Goal: Task Accomplishment & Management: Use online tool/utility

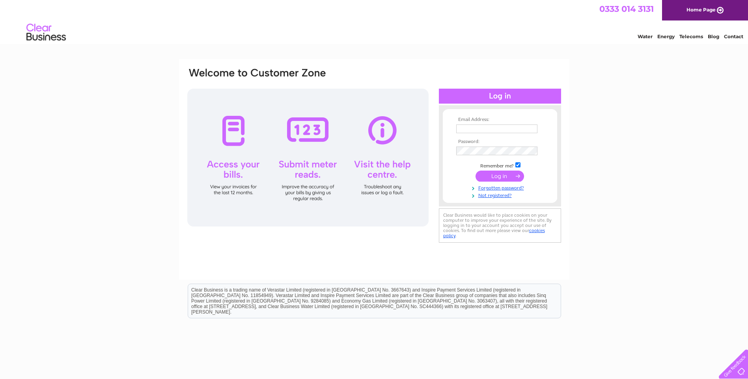
click at [492, 130] on input "text" at bounding box center [496, 129] width 81 height 9
type input "salon284hair@hotmail.co.uk"
click at [517, 176] on input "submit" at bounding box center [500, 177] width 49 height 11
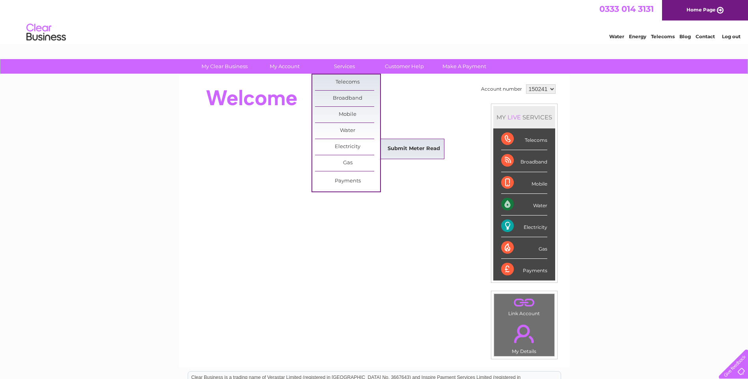
click at [399, 151] on link "Submit Meter Read" at bounding box center [413, 149] width 65 height 16
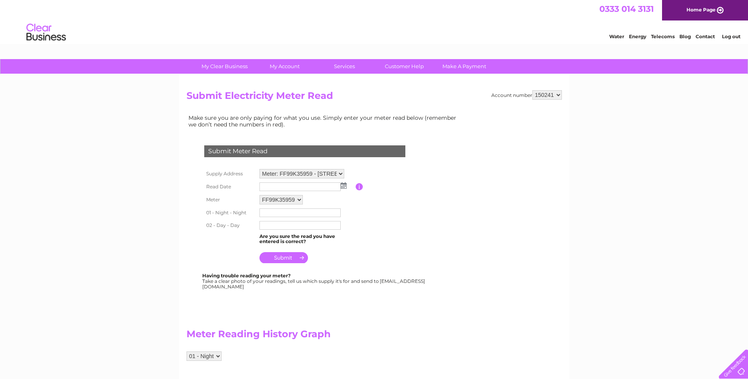
click at [343, 187] on img at bounding box center [344, 186] width 6 height 6
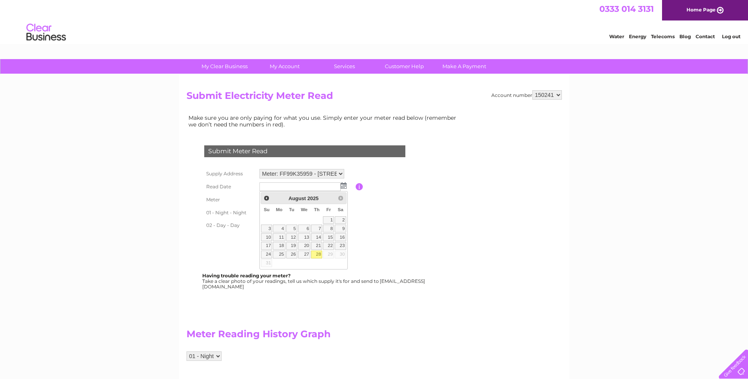
click at [317, 257] on link "28" at bounding box center [316, 255] width 11 height 8
type input "2025/08/28"
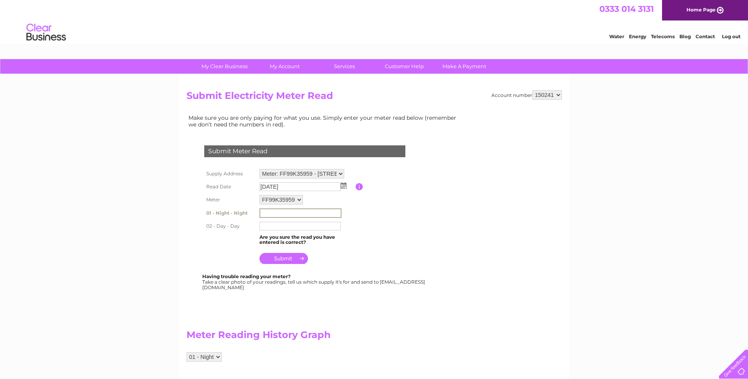
click at [307, 213] on input "text" at bounding box center [300, 213] width 82 height 9
type input "54863"
click at [293, 228] on input "text" at bounding box center [299, 226] width 81 height 9
type input "31689"
click at [284, 259] on input "submit" at bounding box center [283, 257] width 49 height 11
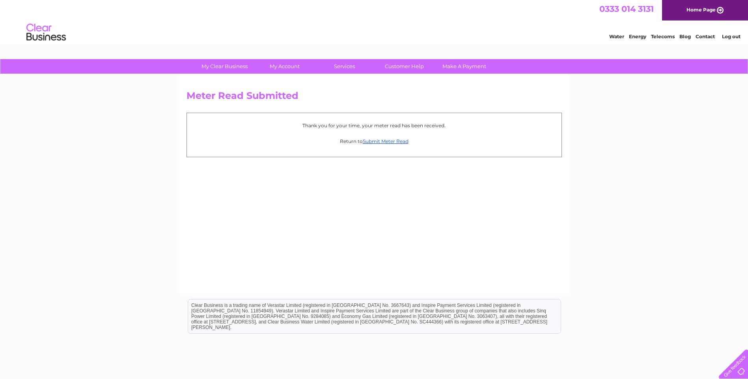
click at [733, 34] on link "Log out" at bounding box center [731, 37] width 19 height 6
